Goal: Information Seeking & Learning: Learn about a topic

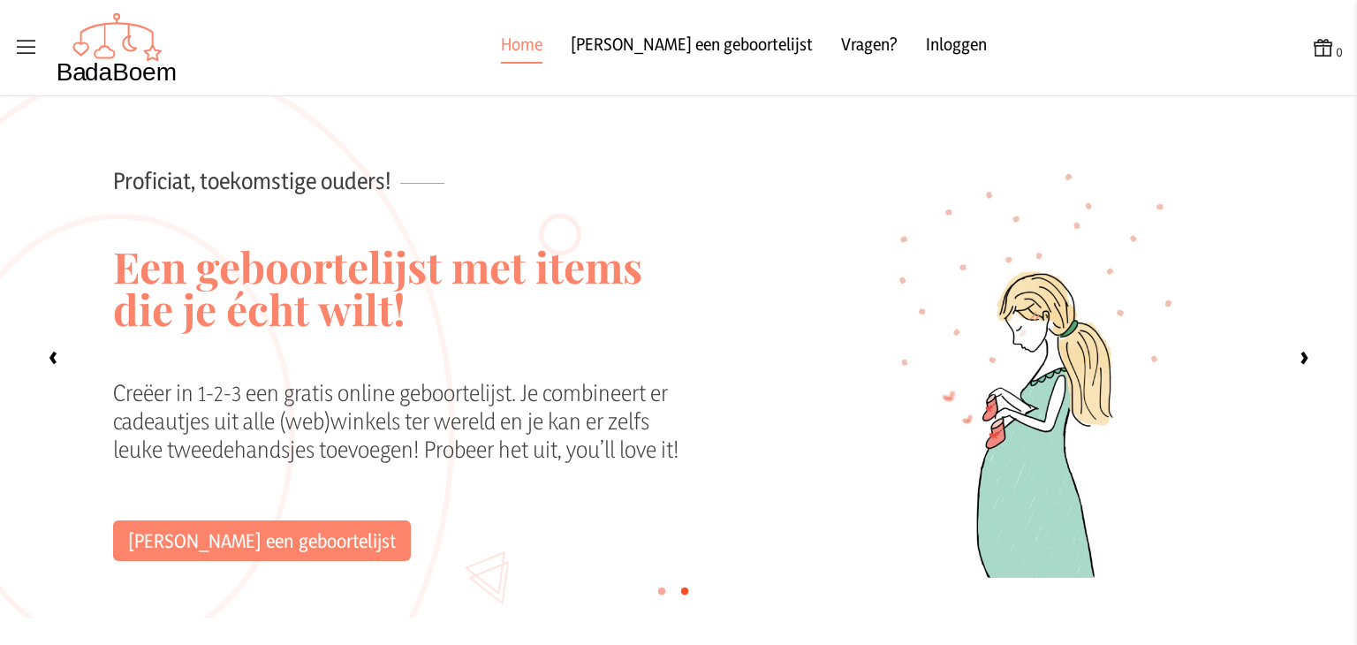
click at [30, 42] on icon at bounding box center [26, 47] width 25 height 25
click at [2, 2] on input "checkbox" at bounding box center [1, 1] width 2 height 2
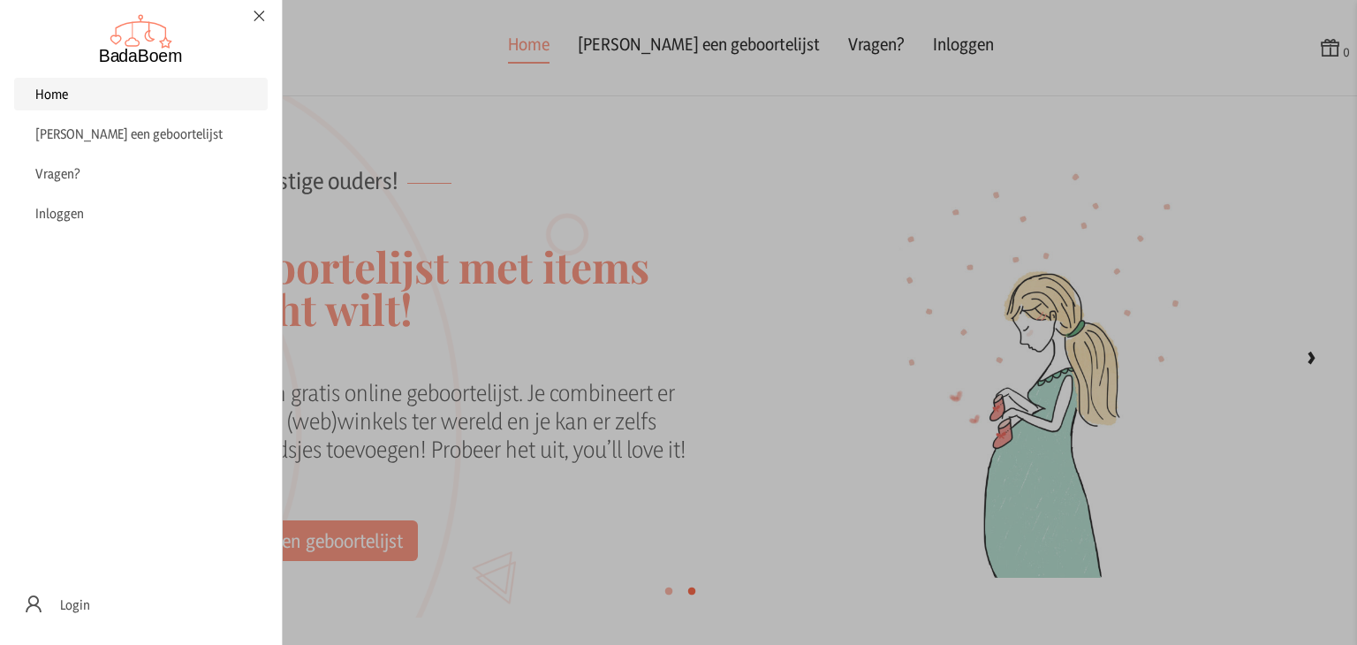
click at [85, 98] on link "Home" at bounding box center [141, 94] width 254 height 33
click at [73, 171] on span "Vragen?" at bounding box center [57, 173] width 45 height 17
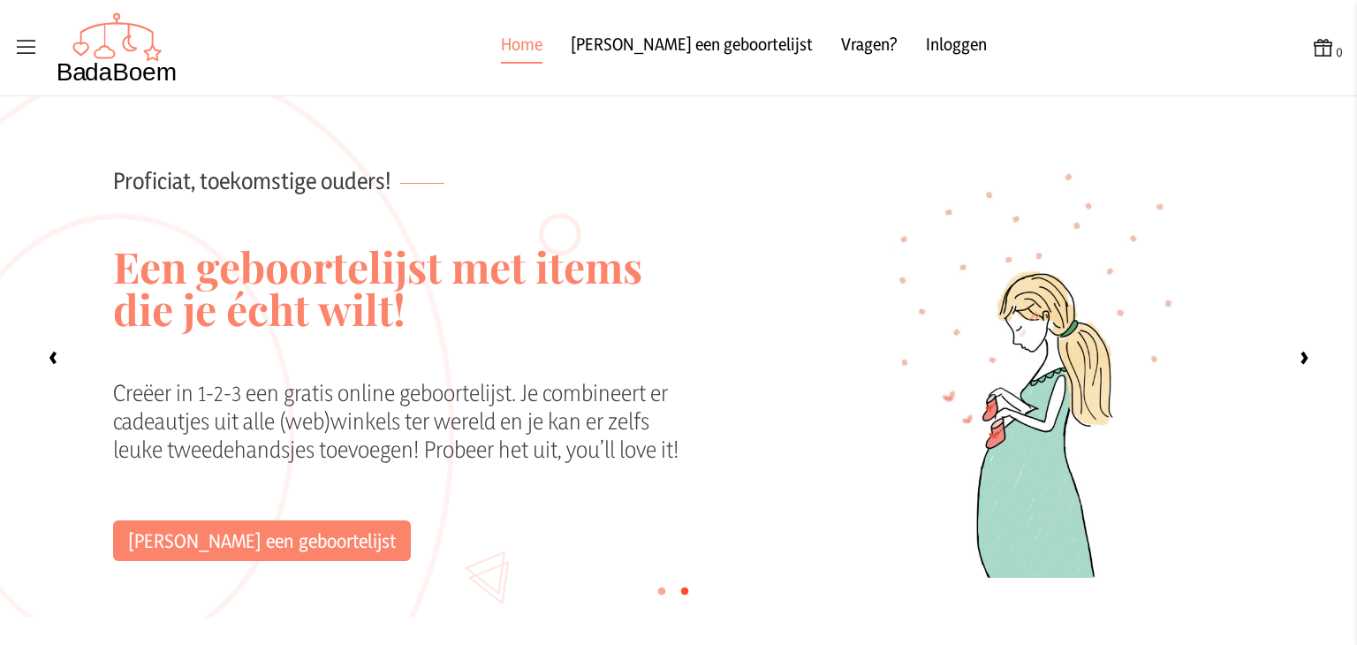
checkbox input "false"
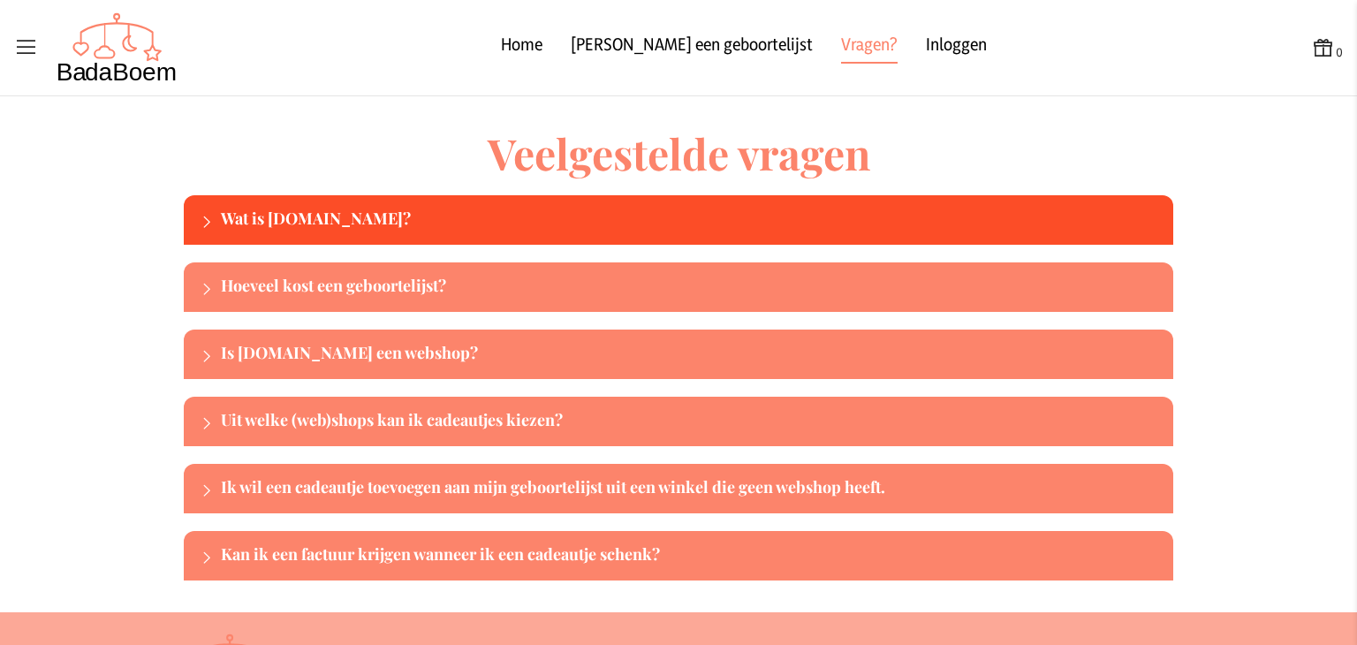
click at [191, 209] on div at bounding box center [206, 221] width 30 height 25
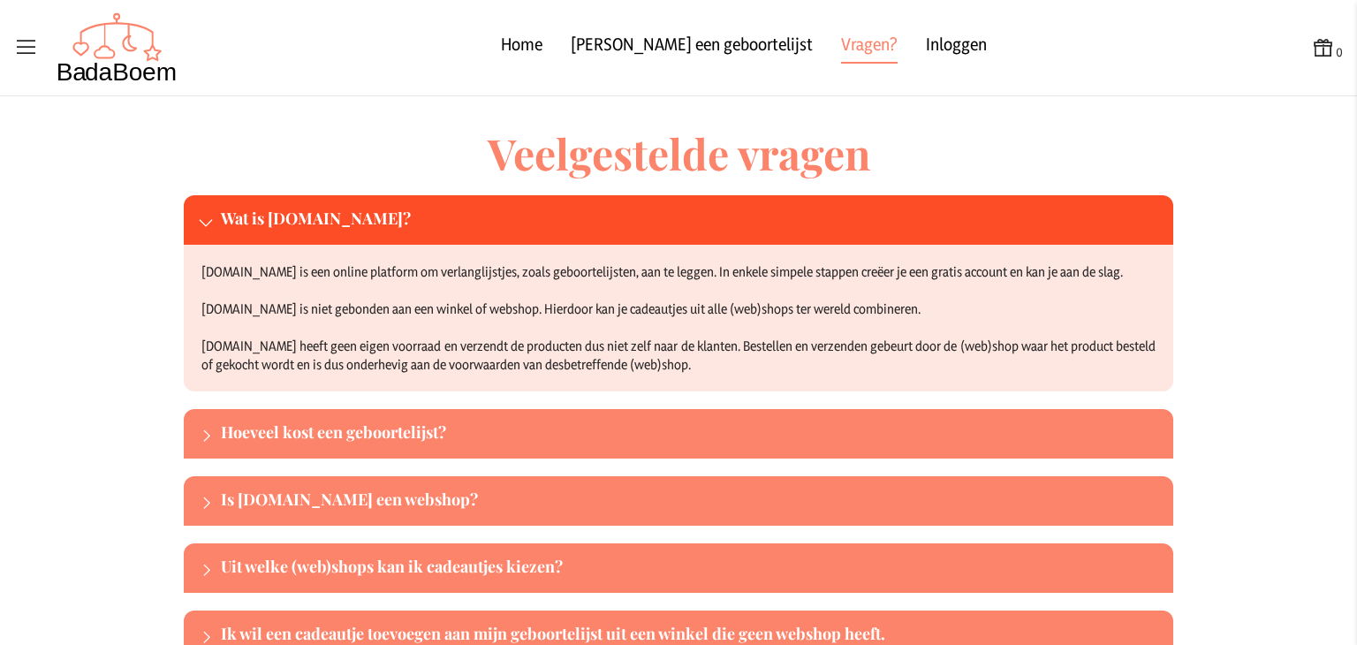
click at [191, 209] on div at bounding box center [206, 221] width 30 height 25
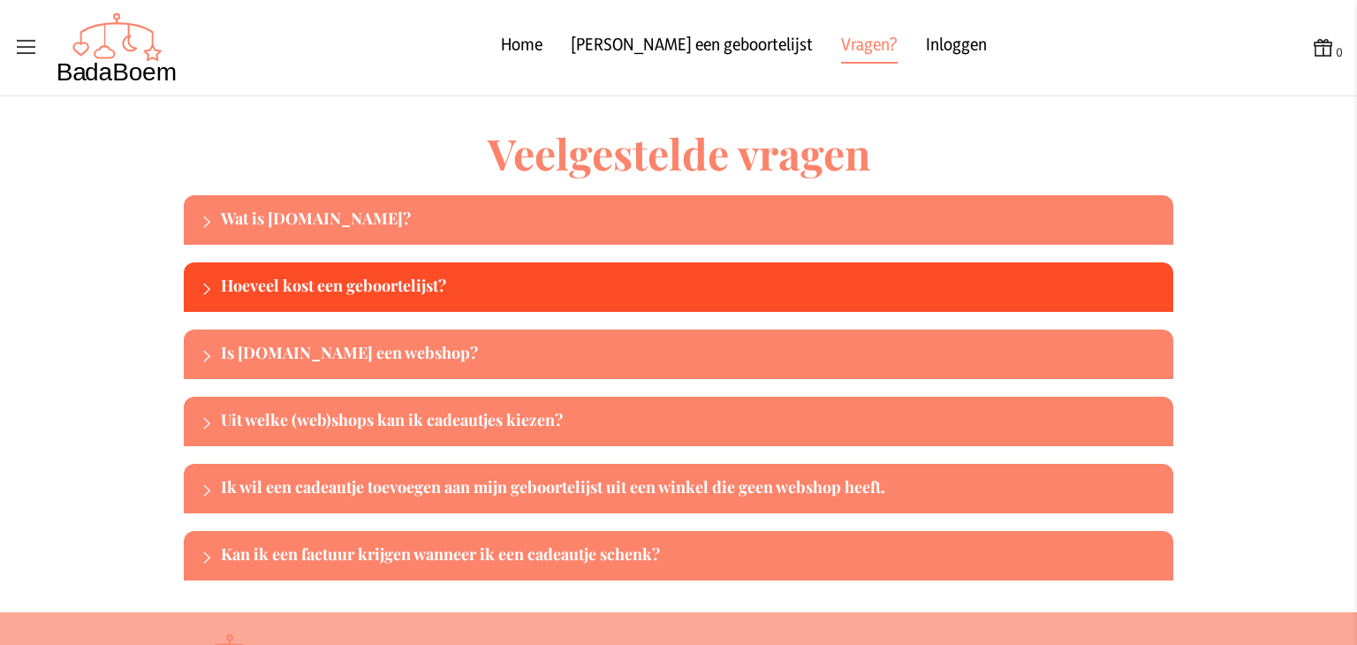
click at [191, 277] on div at bounding box center [206, 289] width 30 height 25
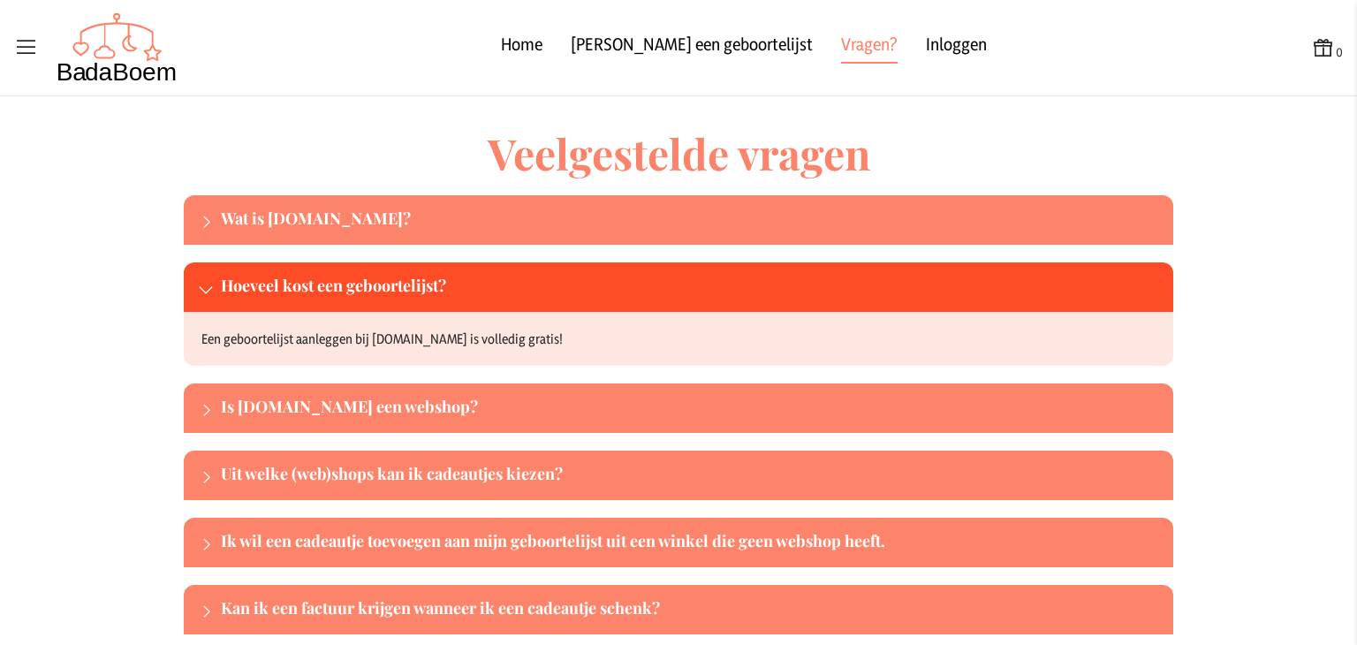
click at [191, 277] on div at bounding box center [206, 289] width 30 height 25
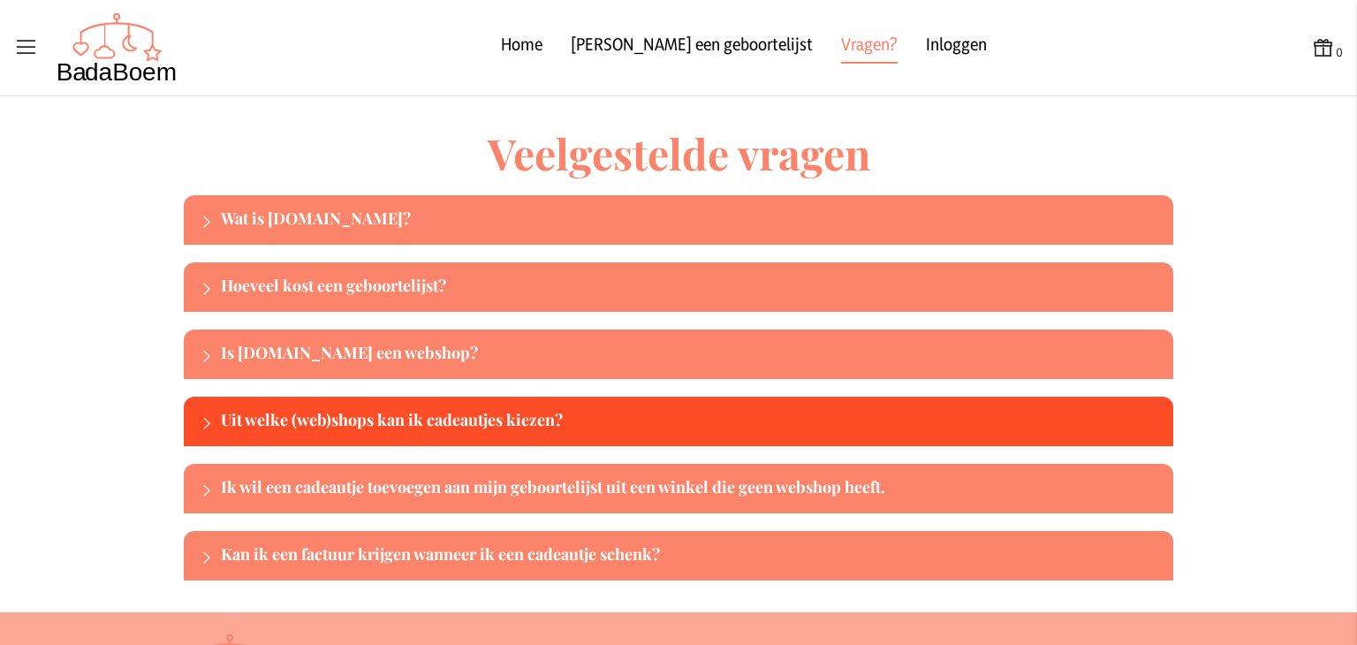
click at [205, 418] on icon at bounding box center [206, 423] width 16 height 16
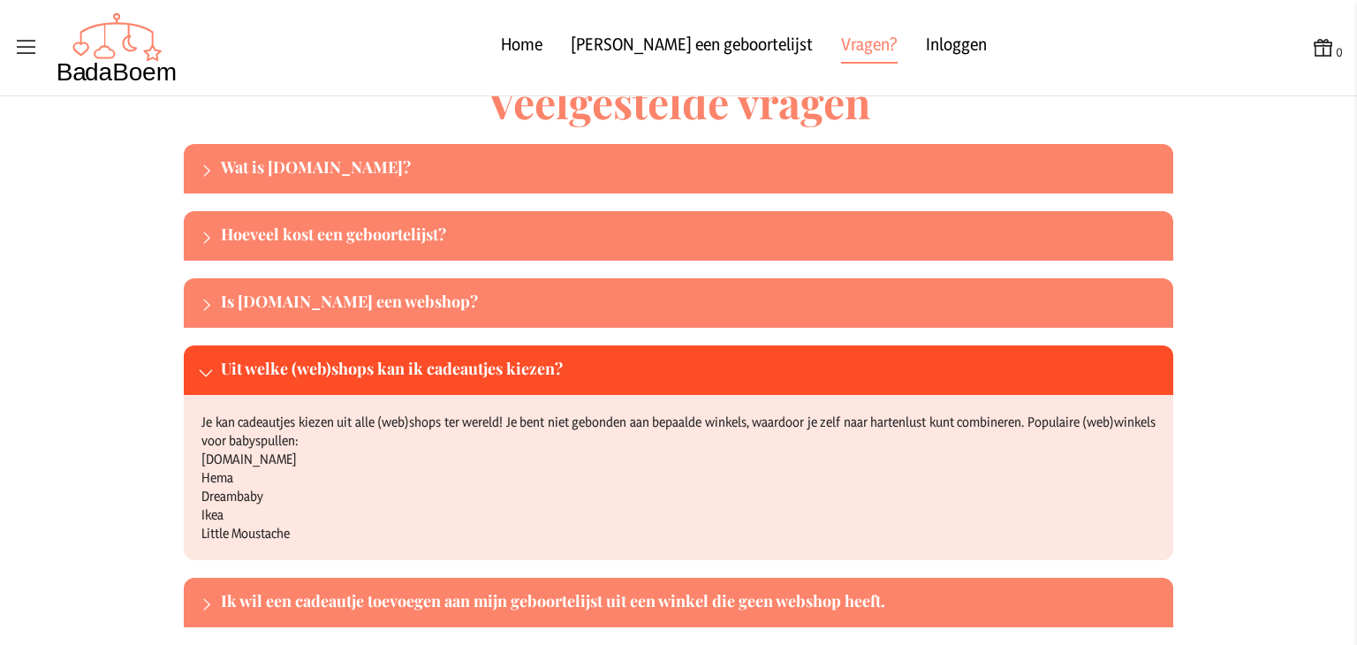
scroll to position [58, 0]
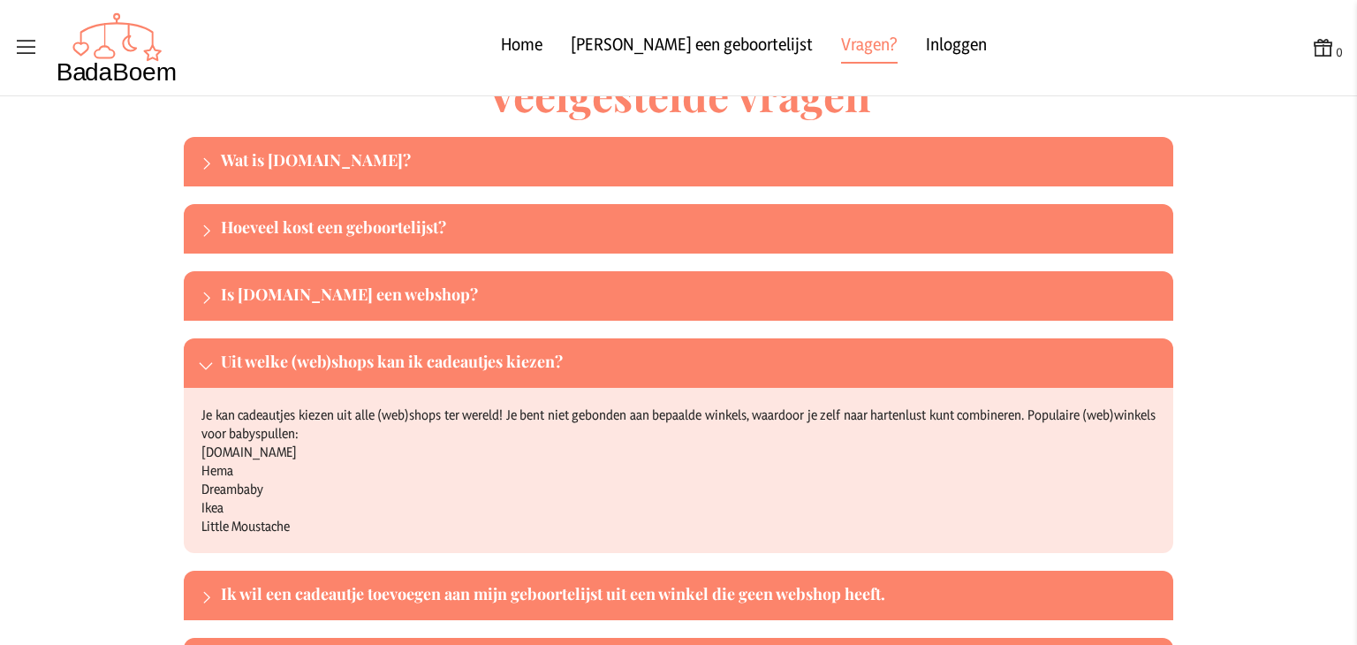
click at [201, 366] on icon at bounding box center [206, 365] width 16 height 16
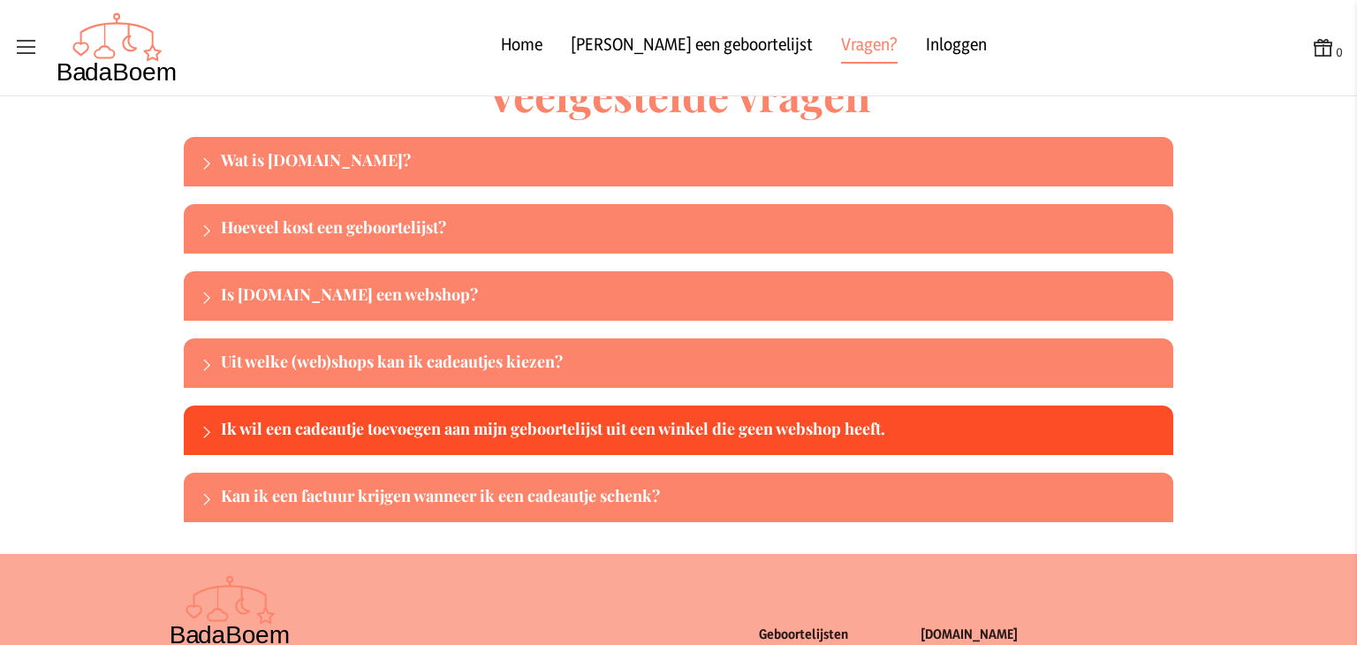
click at [195, 420] on div at bounding box center [206, 432] width 30 height 25
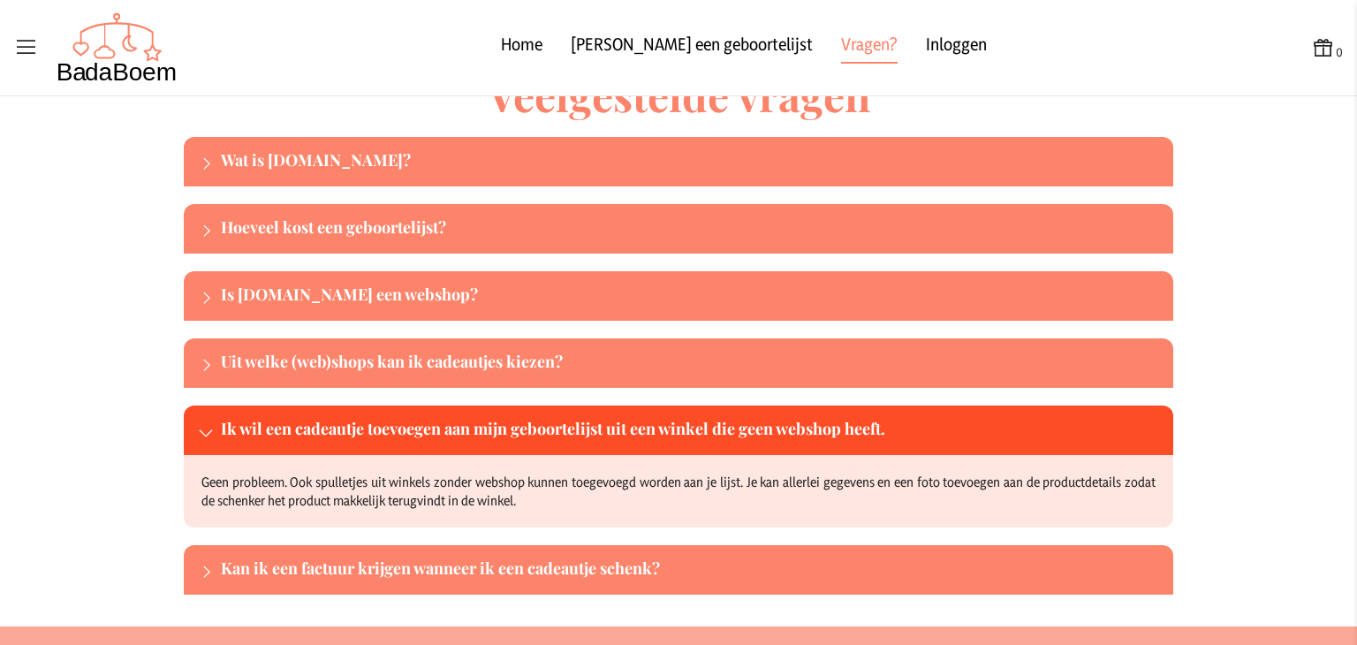
click at [195, 420] on div at bounding box center [206, 432] width 30 height 25
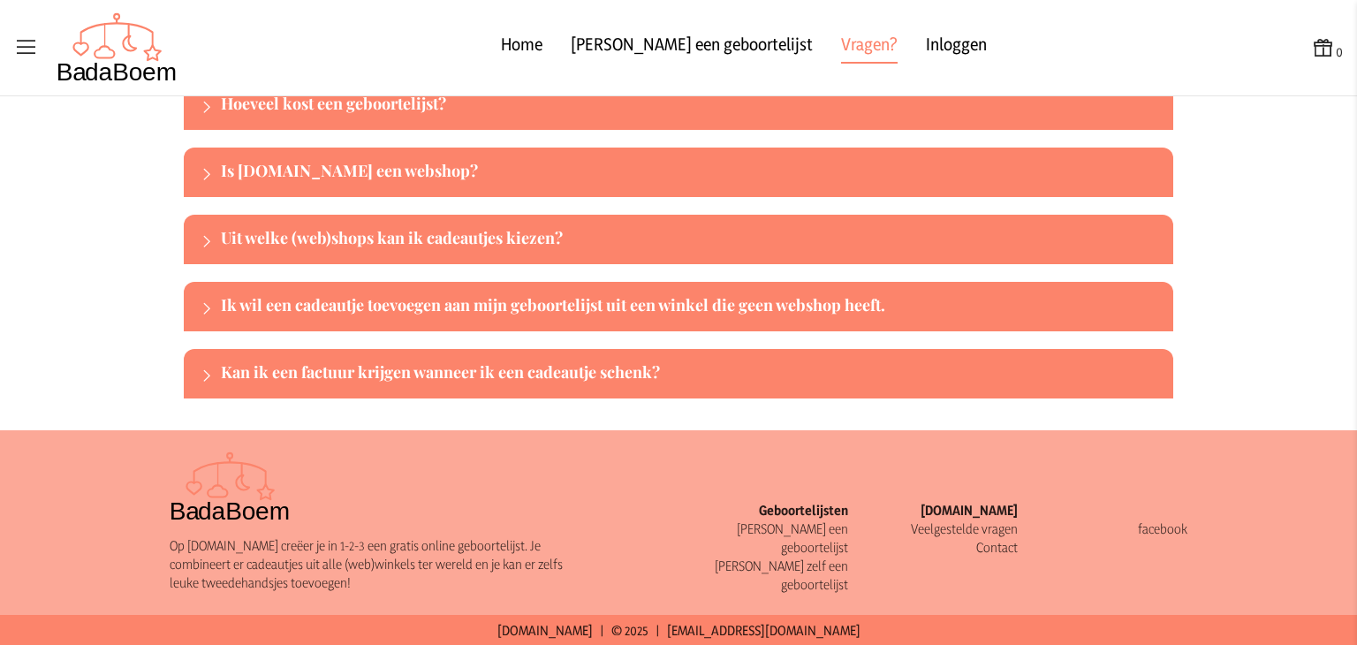
scroll to position [181, 0]
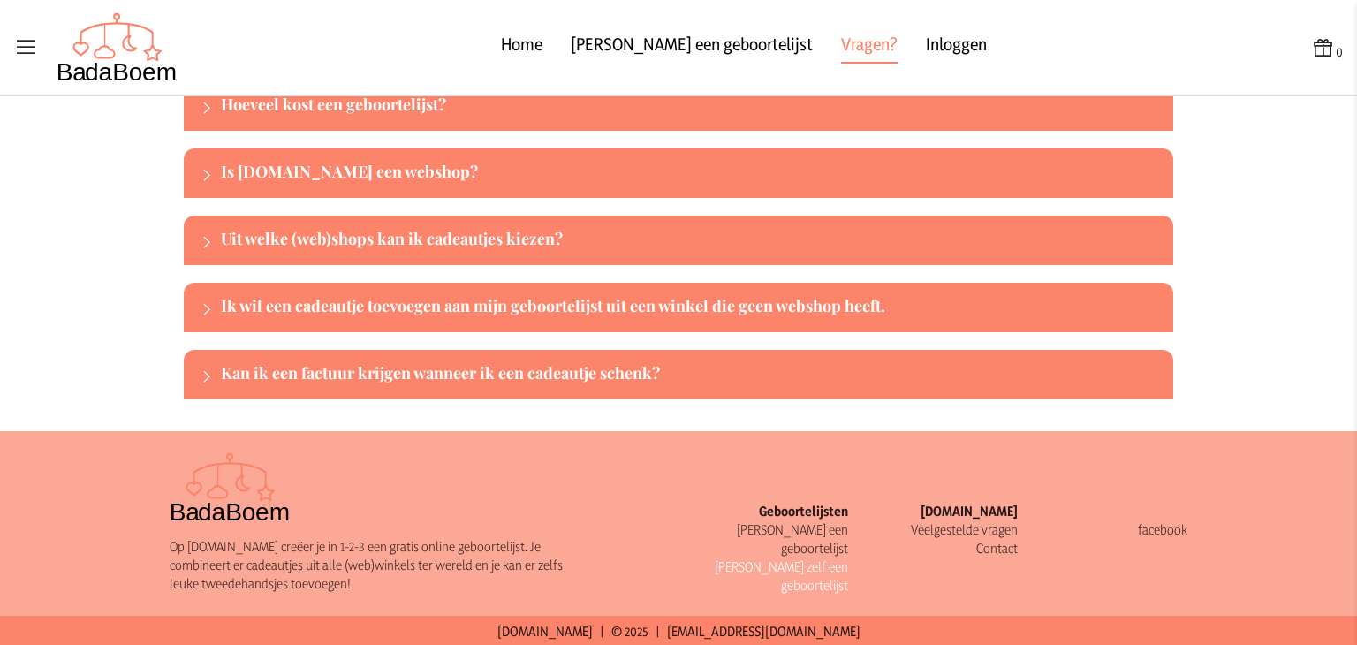
click at [770, 558] on link "[PERSON_NAME] zelf een geboortelijst" at bounding box center [781, 575] width 133 height 35
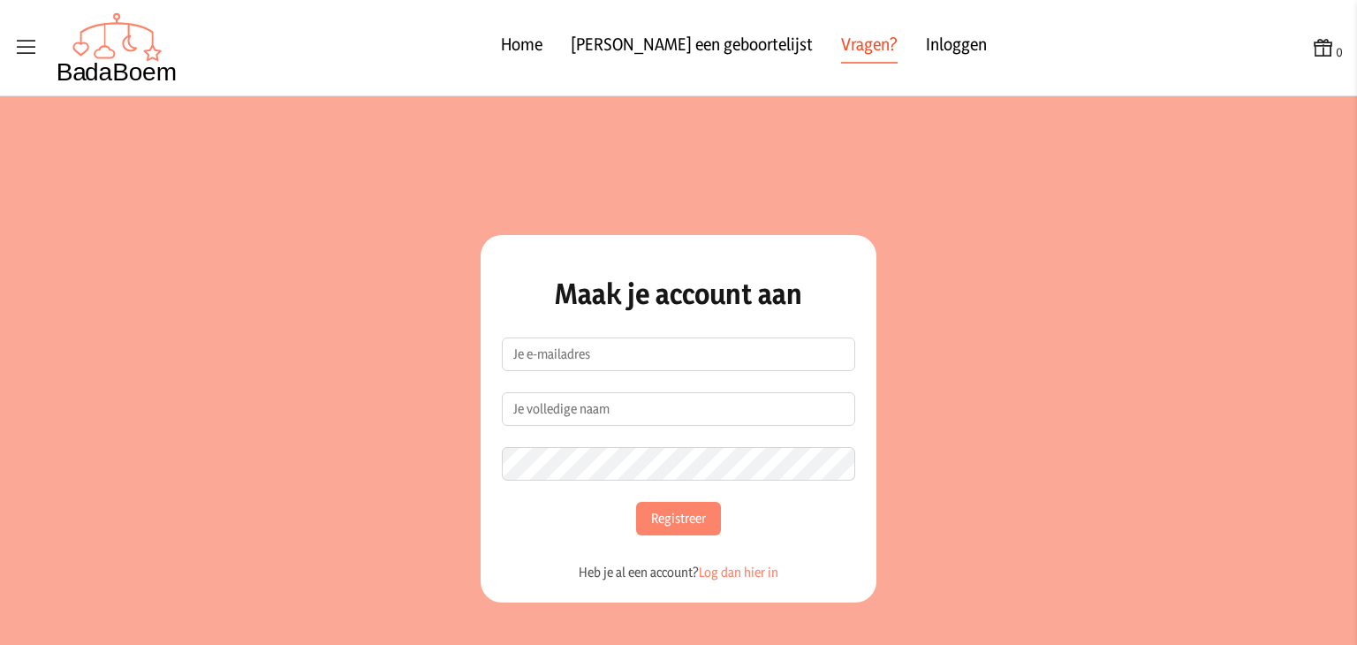
click at [841, 46] on link "Vragen?" at bounding box center [869, 48] width 57 height 32
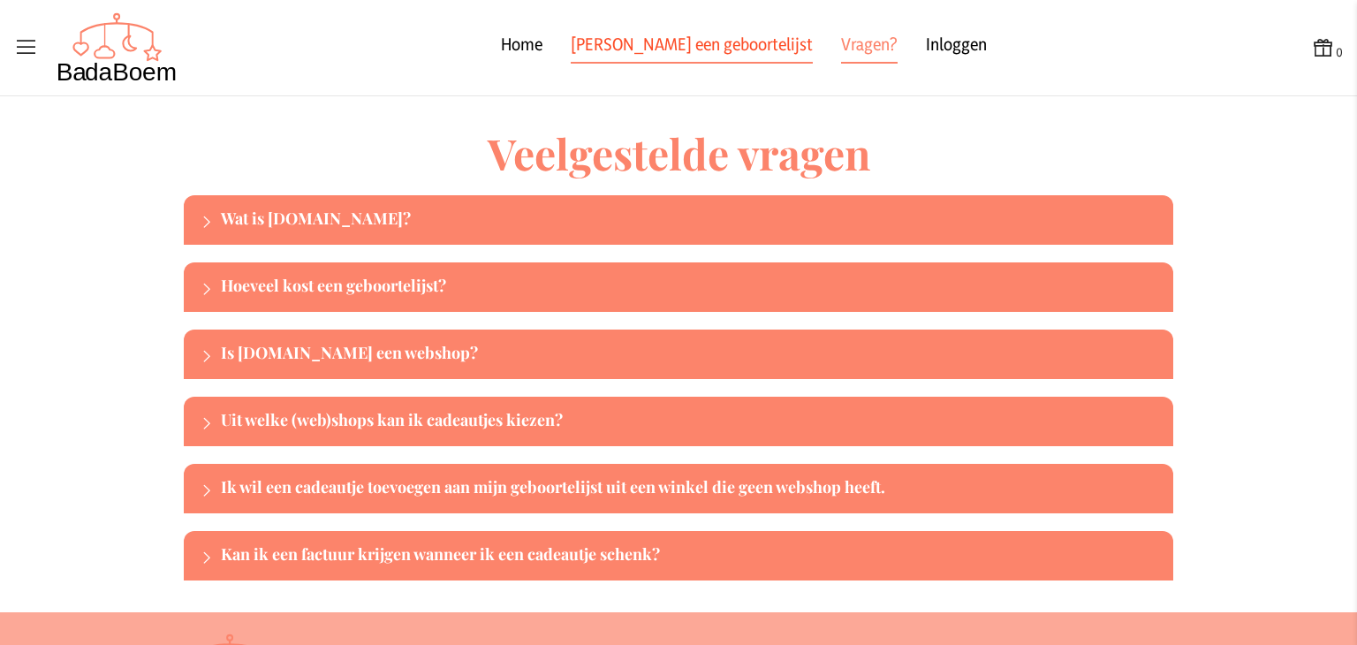
click at [671, 44] on link "[PERSON_NAME] een geboortelijst" at bounding box center [692, 48] width 242 height 32
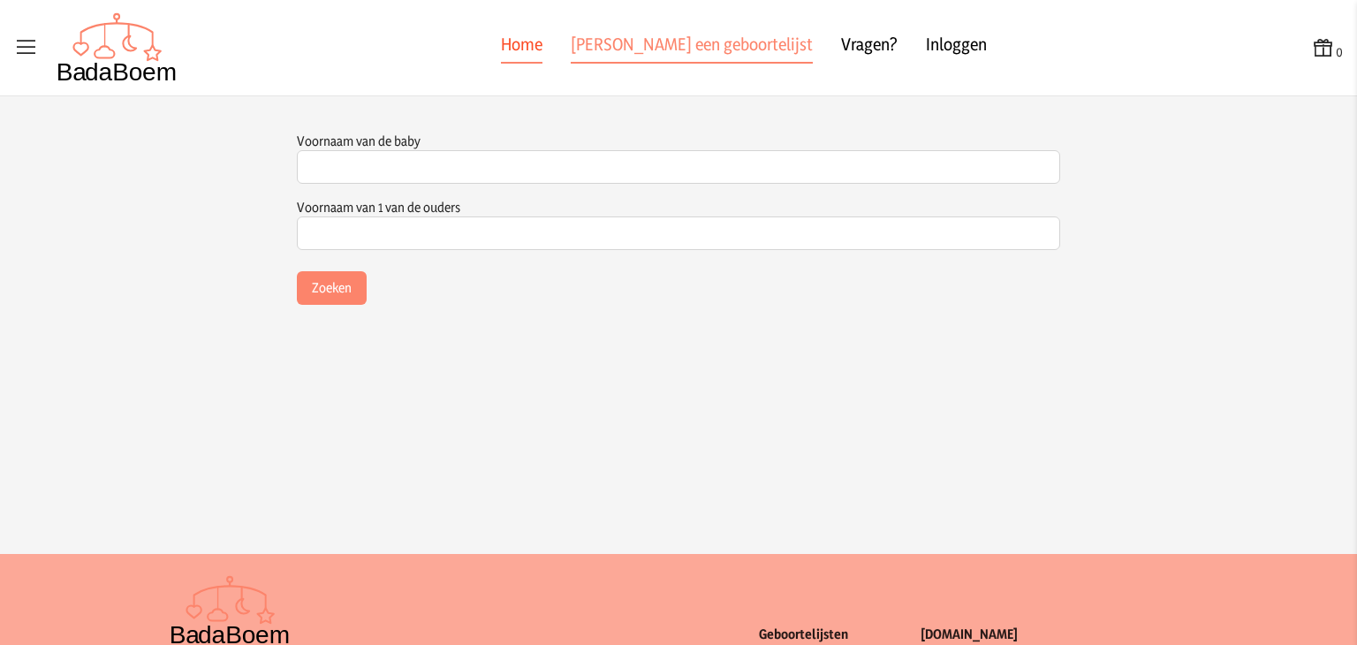
click at [542, 47] on link "Home" at bounding box center [522, 48] width 42 height 32
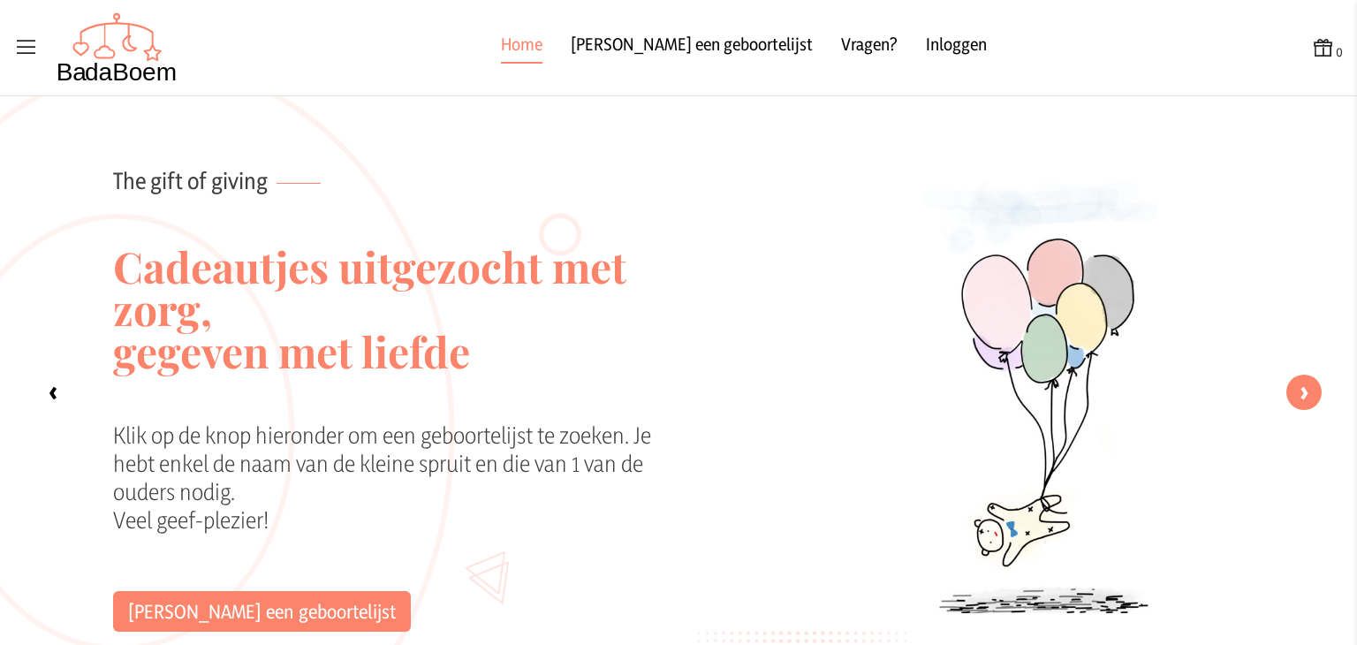
click at [1289, 396] on label "›" at bounding box center [1303, 392] width 35 height 35
click at [0, 0] on input "‹" at bounding box center [0, 0] width 0 height 0
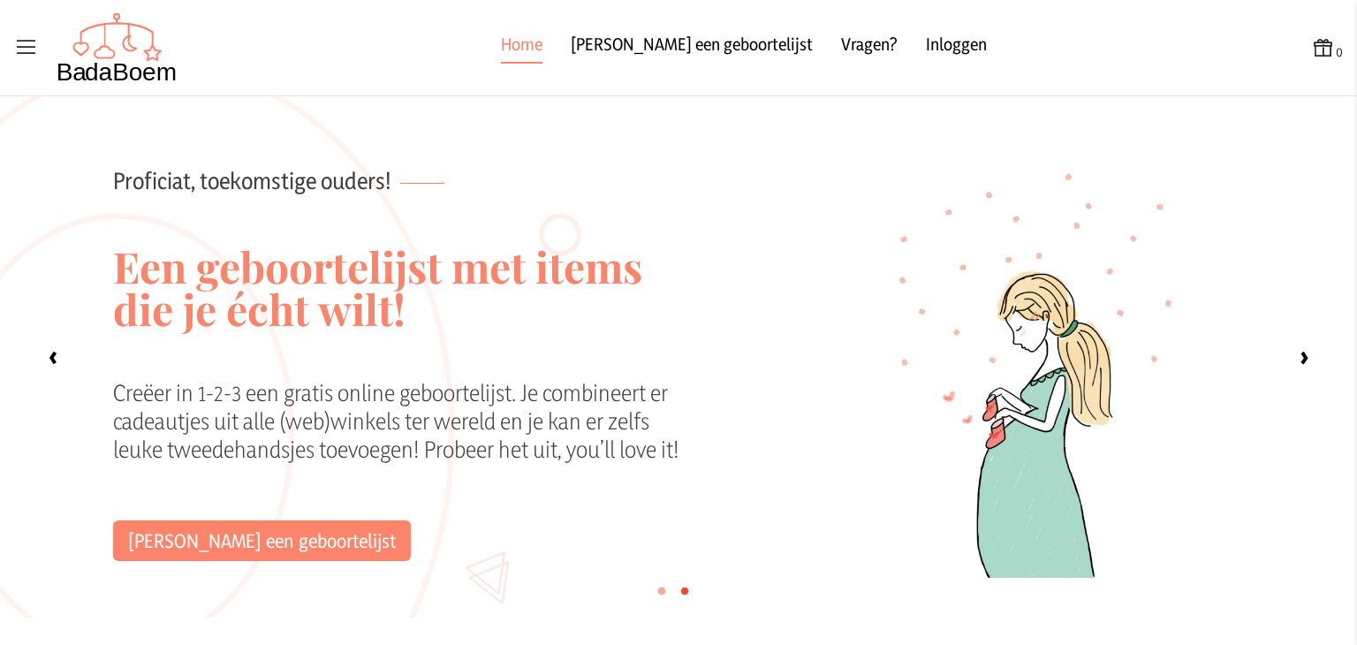
click at [1288, 395] on div at bounding box center [1037, 356] width 640 height 521
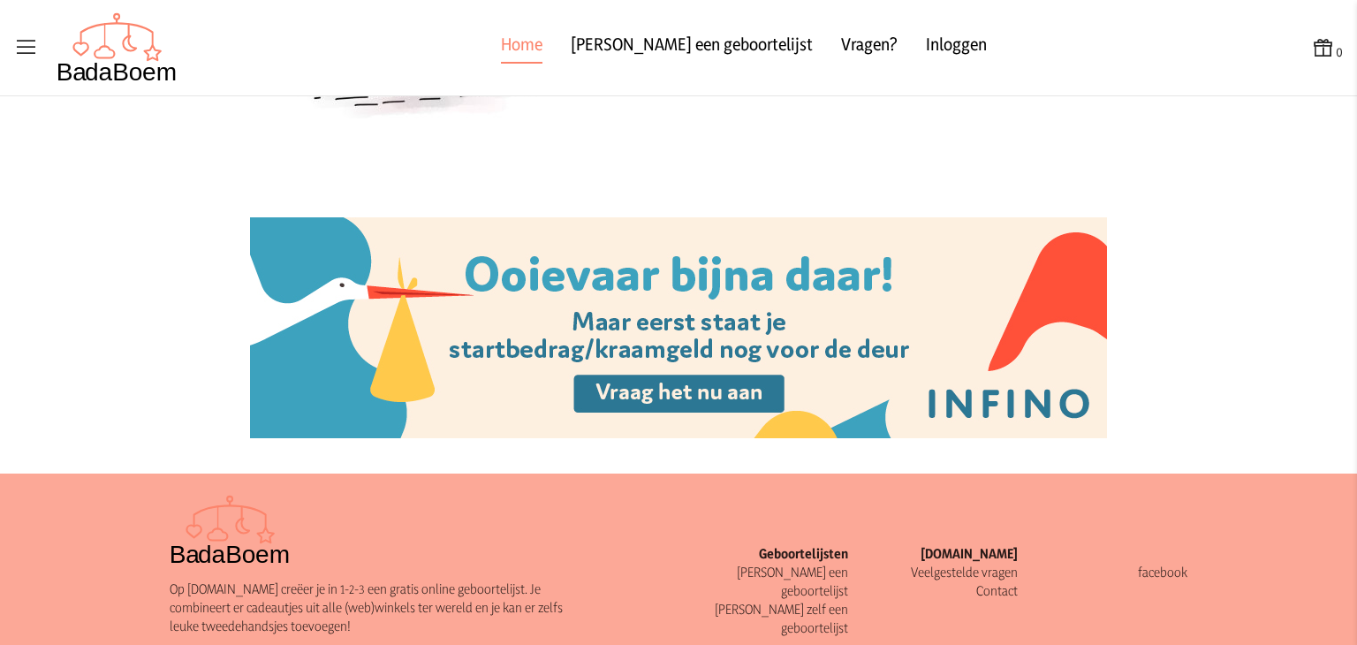
scroll to position [2053, 0]
